Goal: Check status: Check status

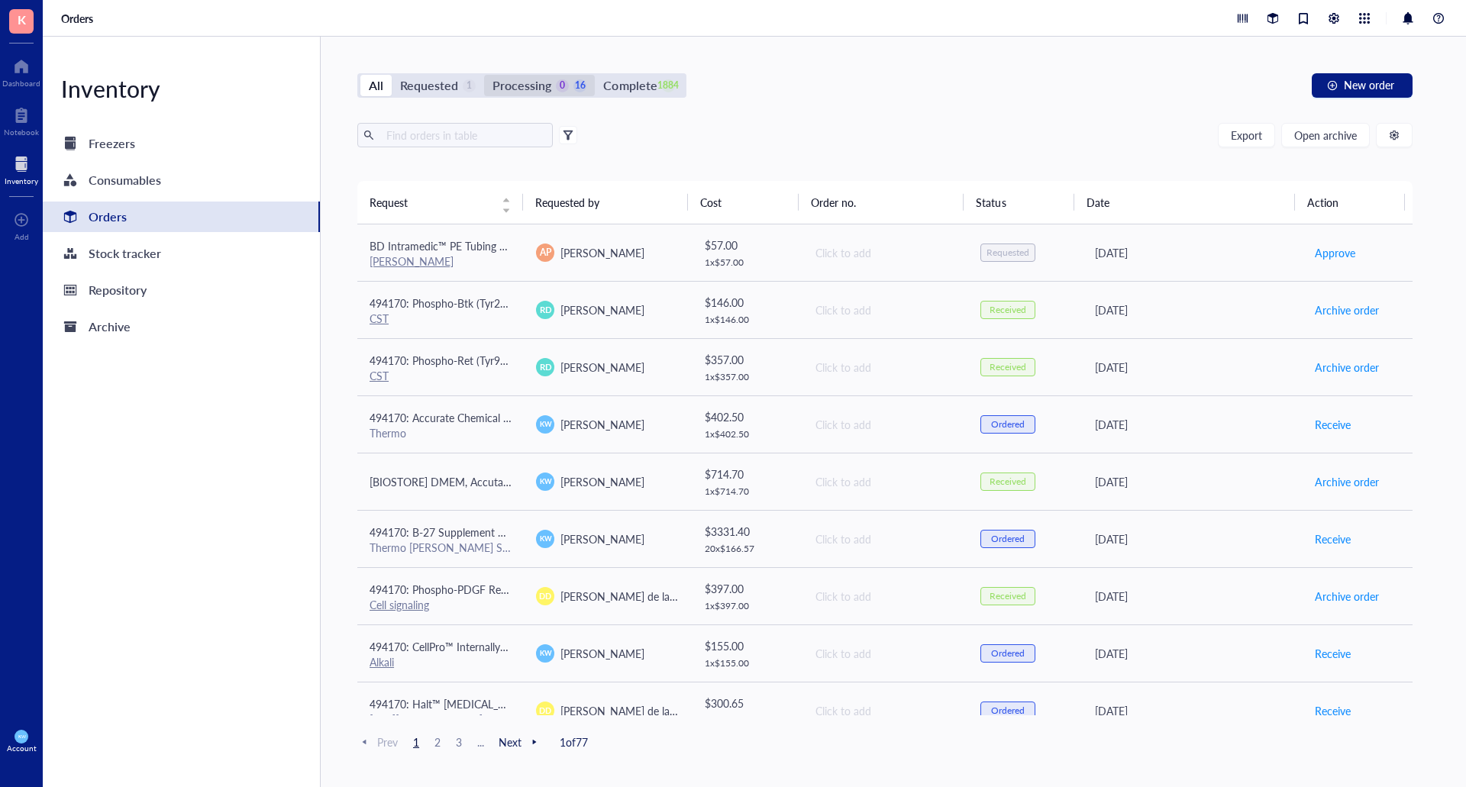
click at [529, 89] on div "Processing" at bounding box center [521, 85] width 59 height 21
click at [484, 75] on input "Processing 0 16" at bounding box center [484, 75] width 0 height 0
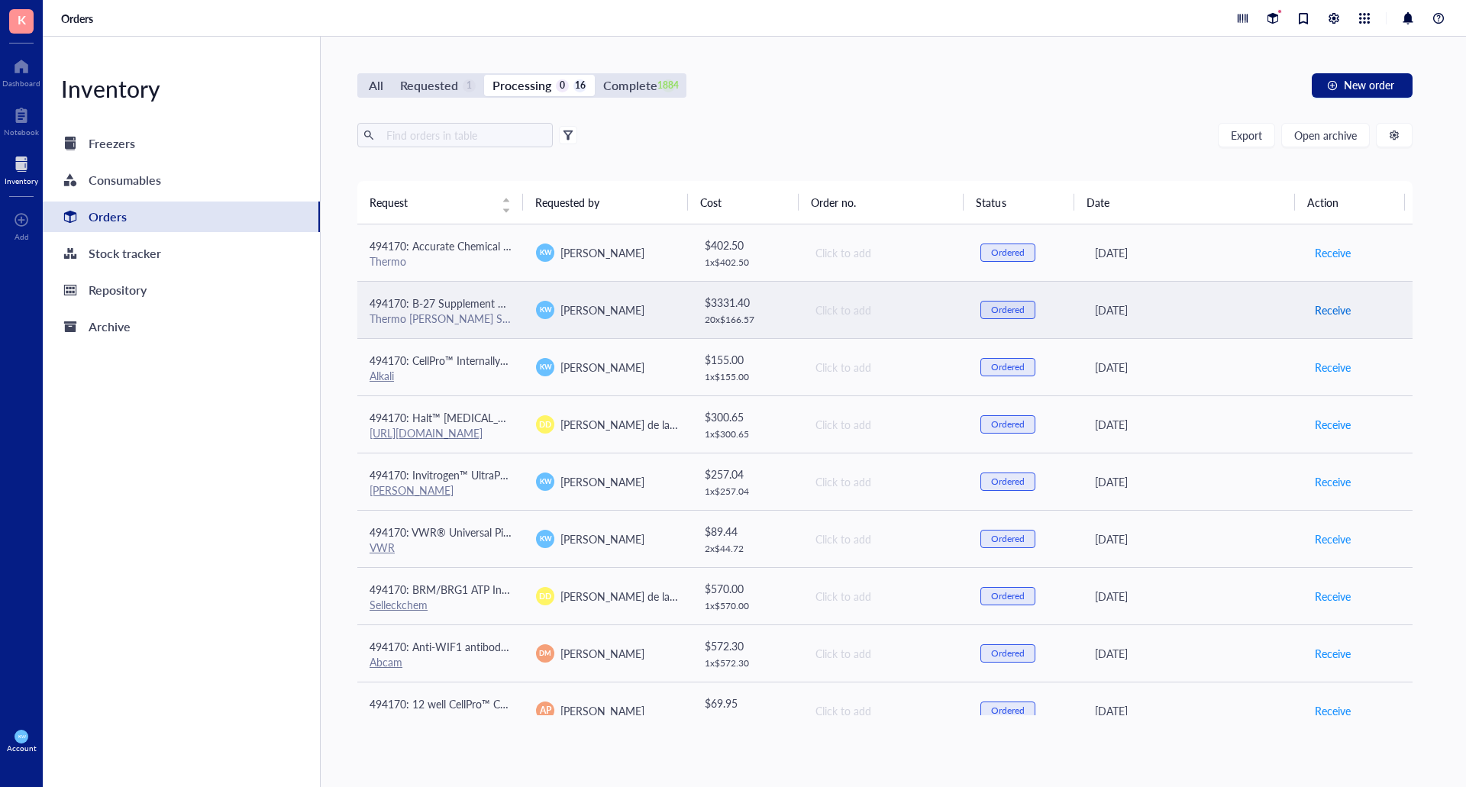
click at [1314, 318] on button "Receive" at bounding box center [1332, 310] width 37 height 24
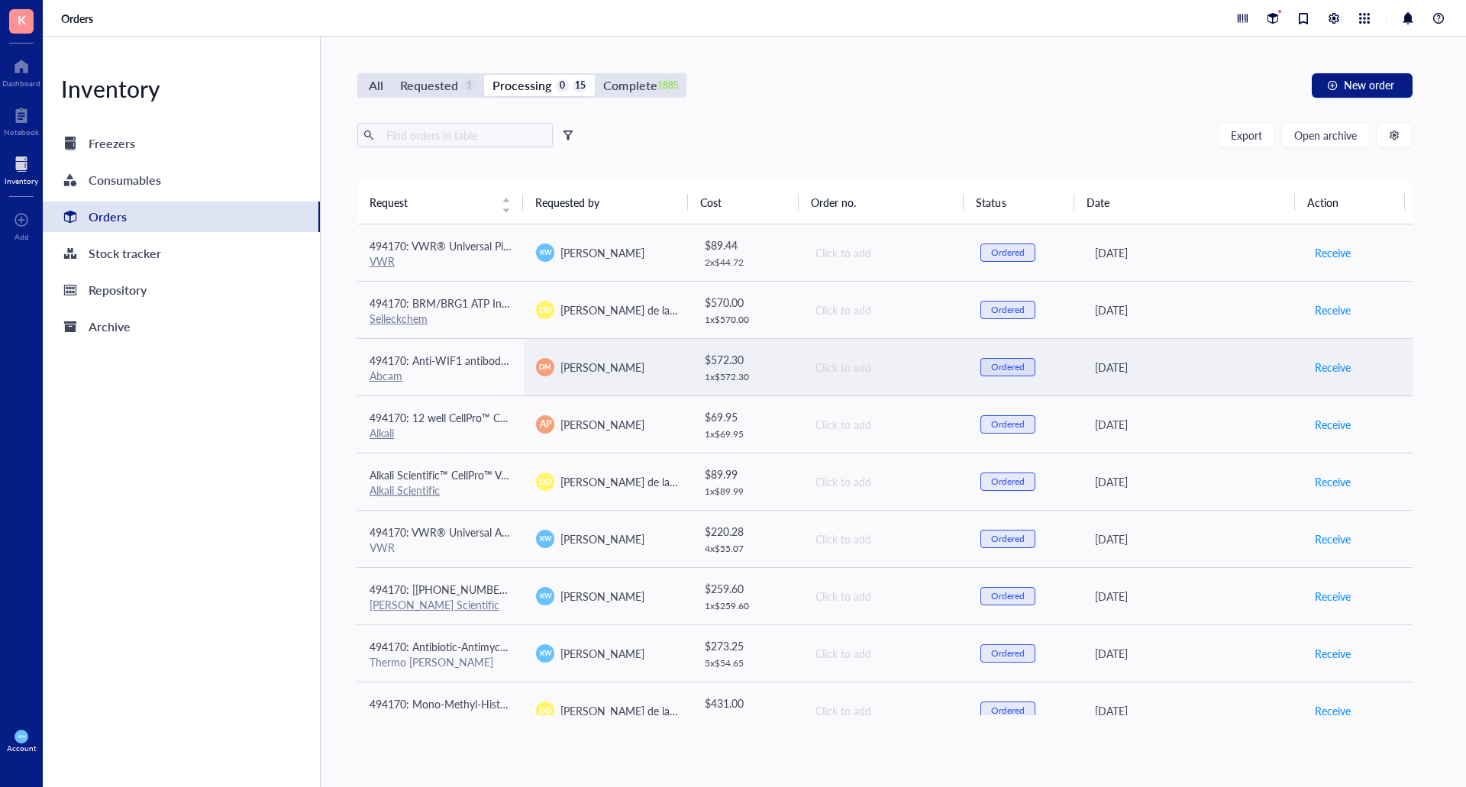
scroll to position [368, 0]
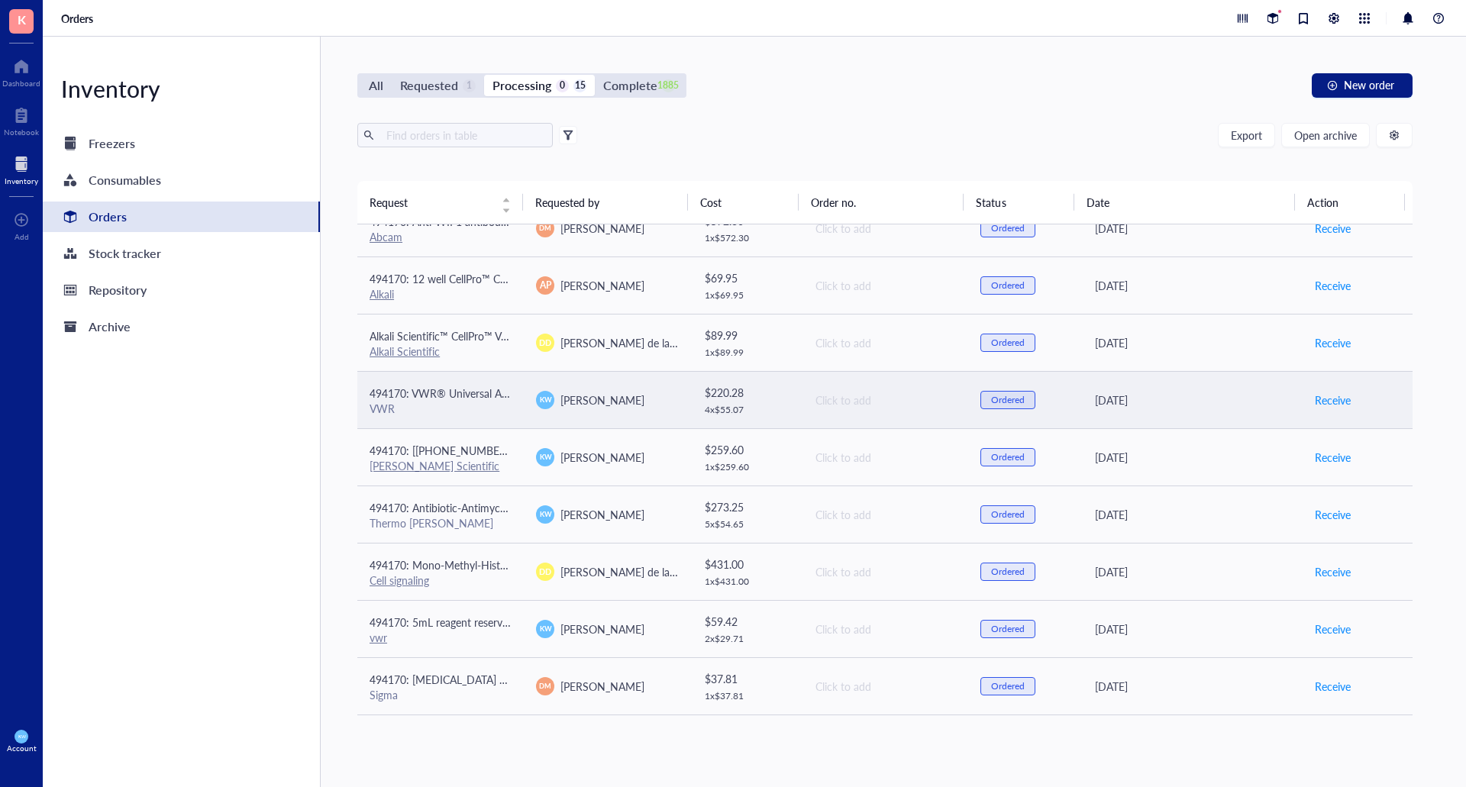
click at [667, 393] on div "[PERSON_NAME]" at bounding box center [607, 400] width 142 height 18
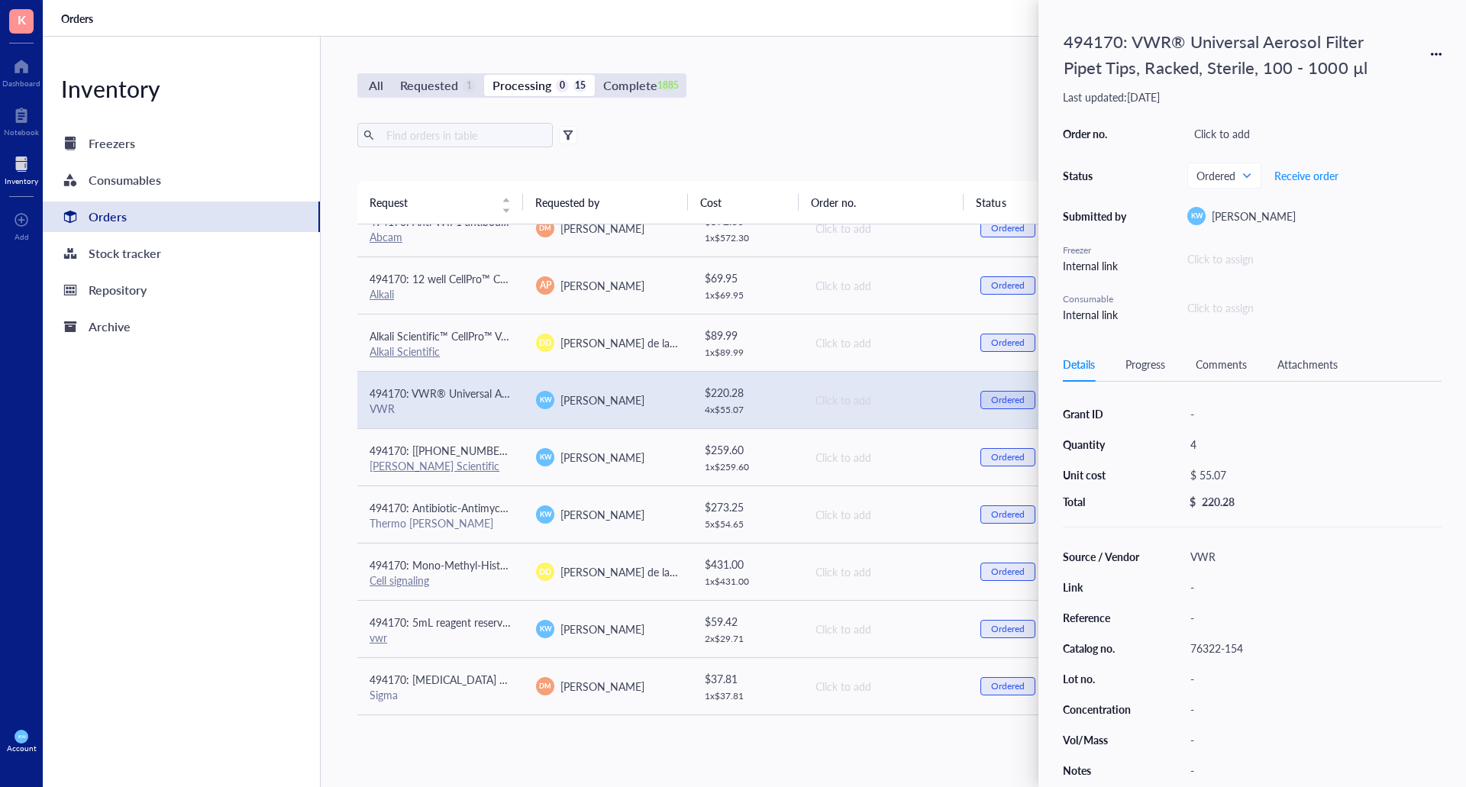
click at [829, 80] on div "All Requested 1 Processing 0 15 Complete 1885 New order" at bounding box center [884, 85] width 1055 height 24
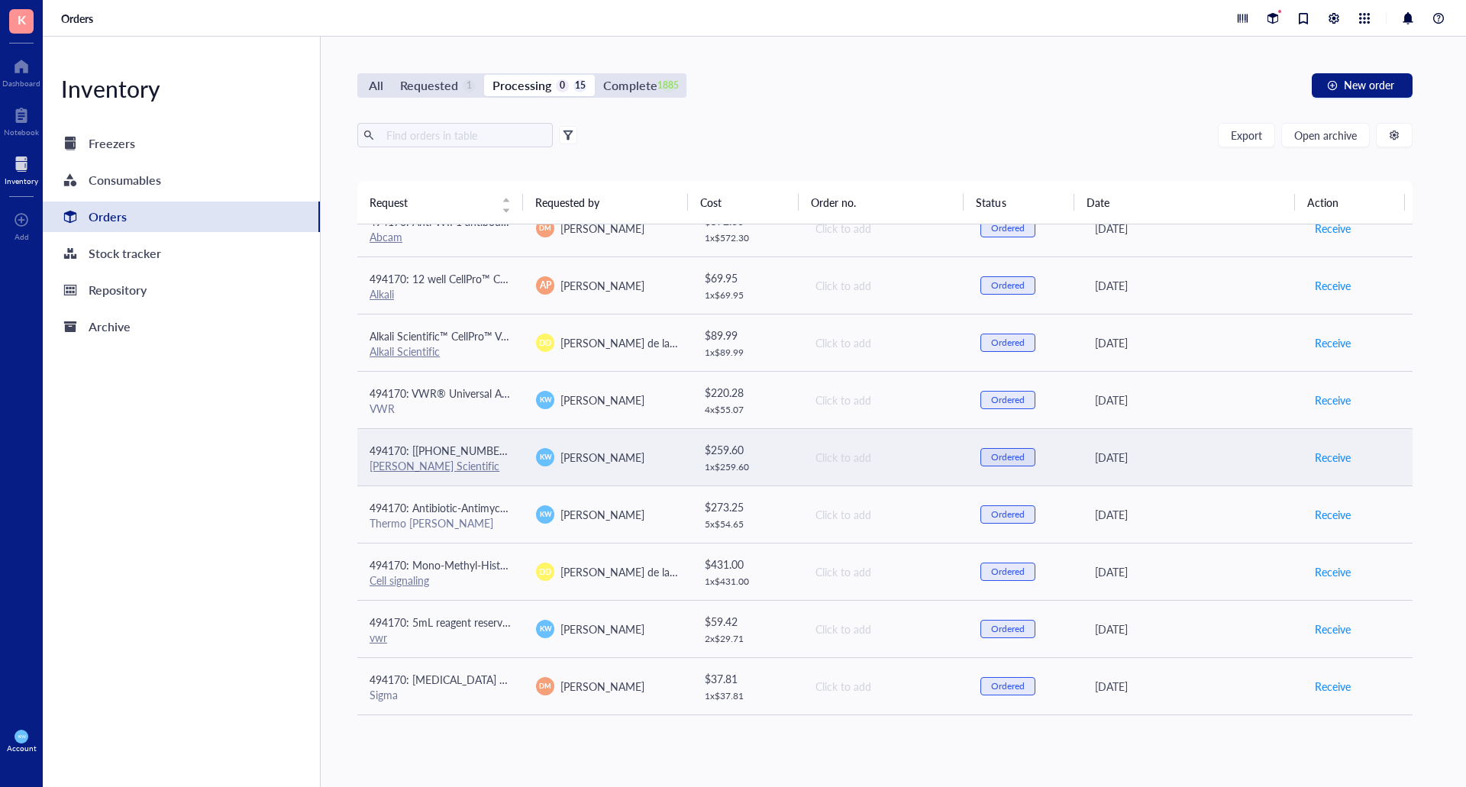
click at [634, 470] on td "[PERSON_NAME]" at bounding box center [607, 456] width 166 height 57
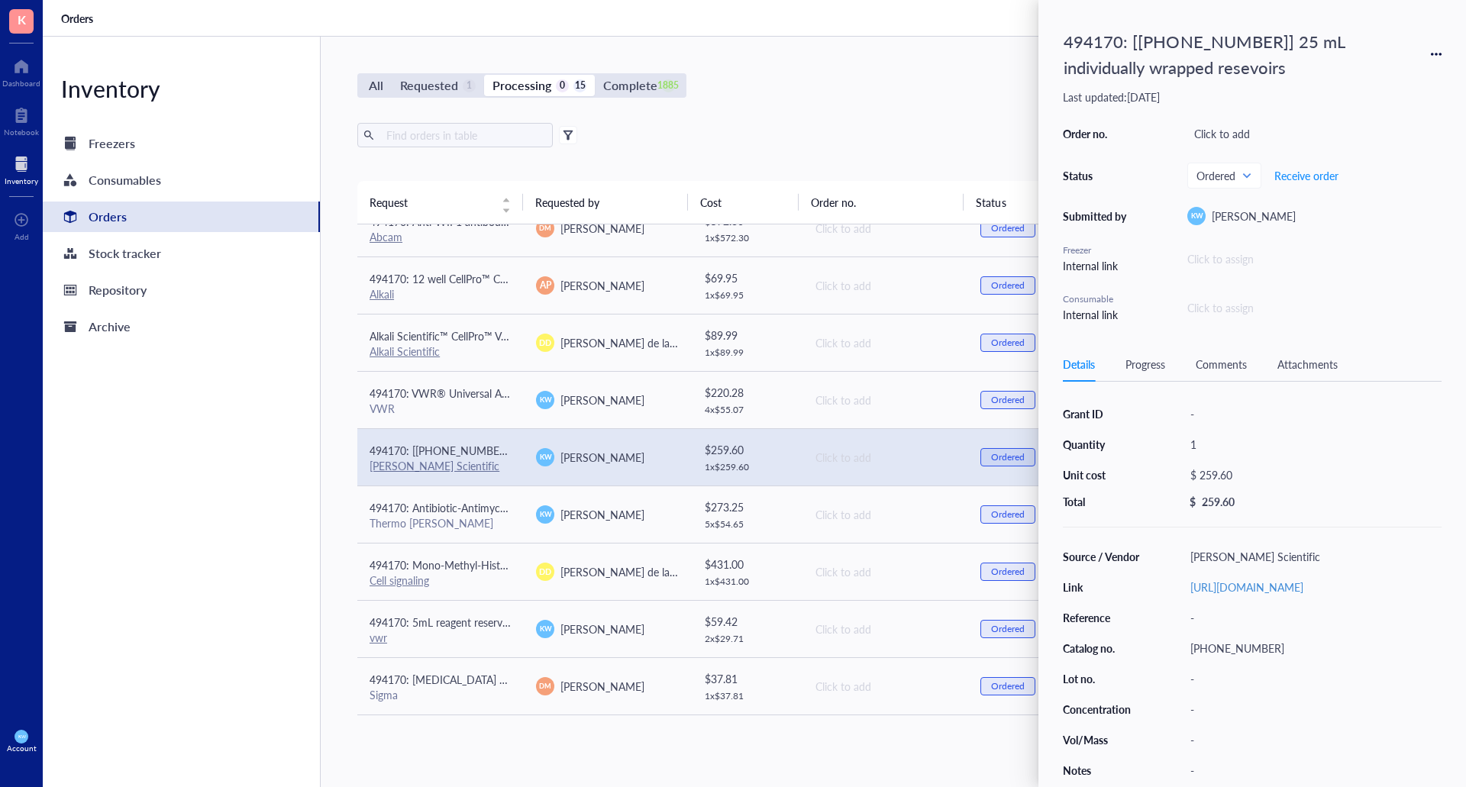
click at [762, 163] on div "Export Open archive Requester Requested on Source / Vendor Last updated" at bounding box center [884, 152] width 1055 height 58
